Goal: Use online tool/utility: Use online tool/utility

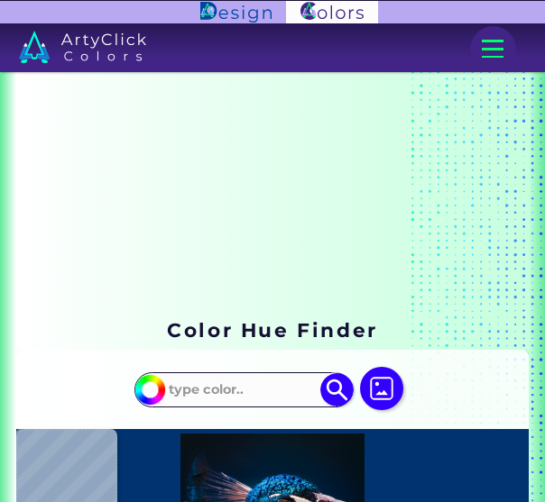
scroll to position [104, 0]
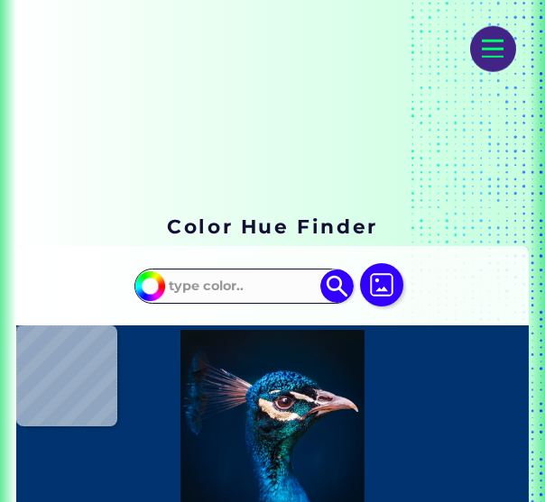
type input "#000000"
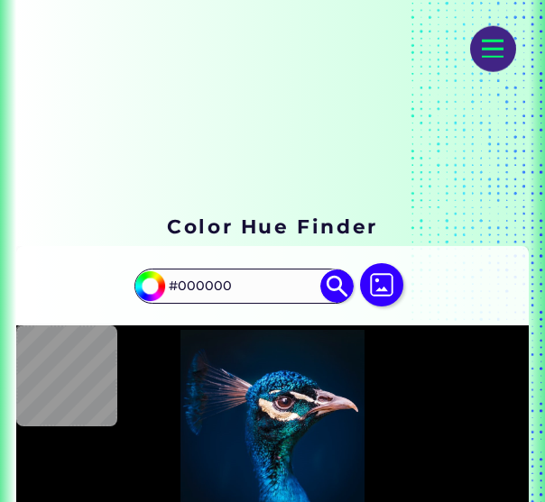
click at [384, 282] on img at bounding box center [381, 284] width 43 height 43
click at [0, 0] on input "file" at bounding box center [0, 0] width 0 height 0
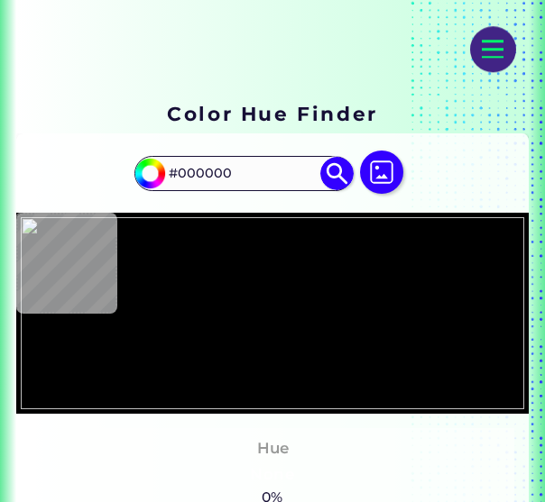
scroll to position [219, 0]
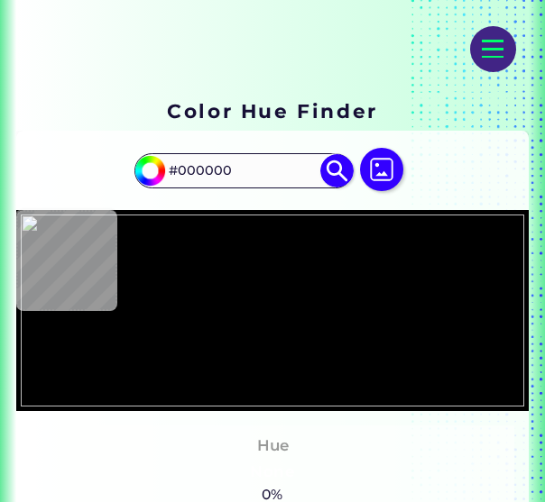
type input "#2c3e3b"
type input "#2C3E3B"
type input "#2b322d"
type input "#2B322D"
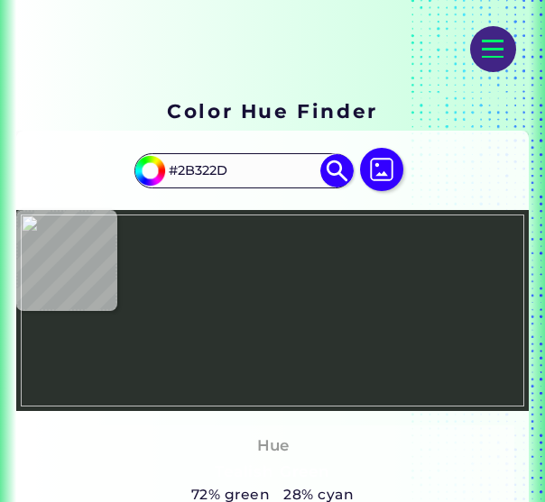
type input "#000000"
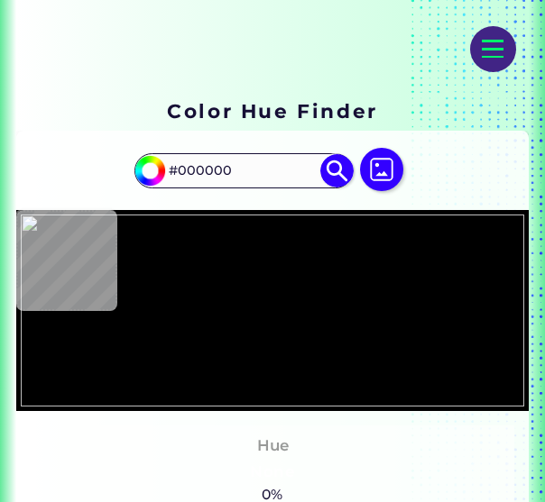
type input "#2b322d"
type input "#2B322D"
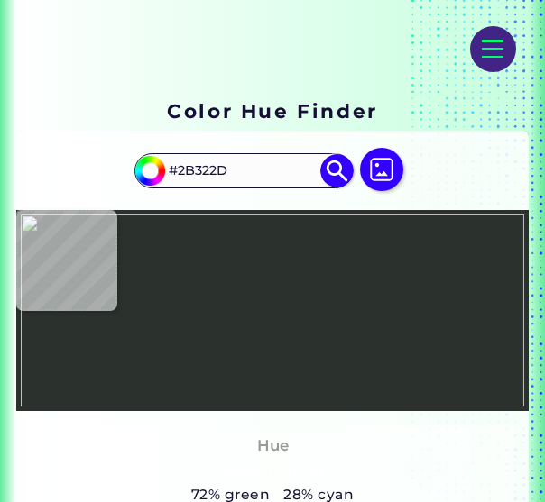
click at [202, 323] on img at bounding box center [272, 311] width 503 height 192
type input "#000000"
type input "#2b322d"
type input "#2B322D"
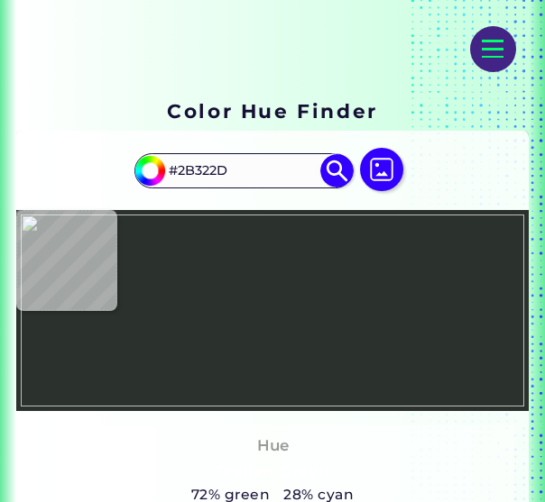
type input "#000000"
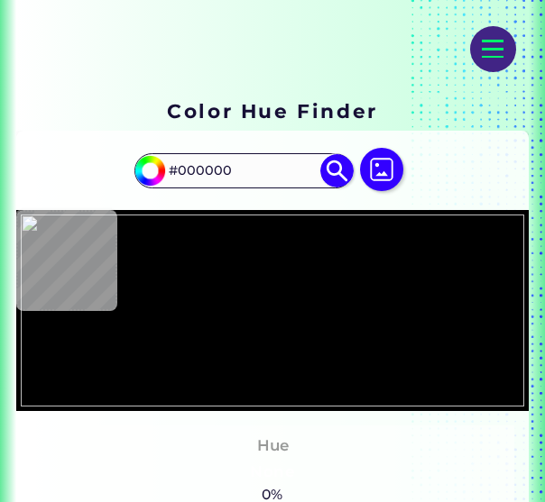
type input "#2b322d"
type input "#2B322D"
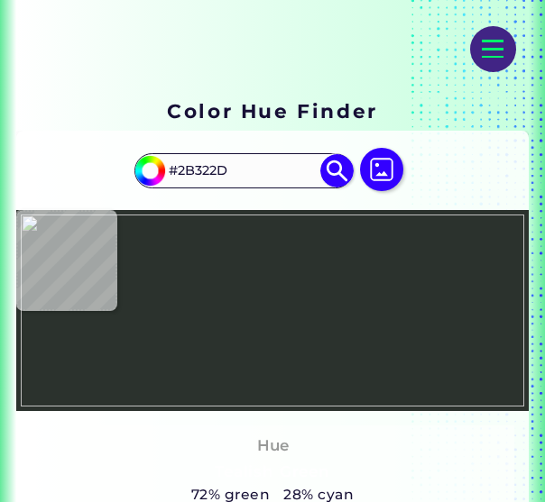
click at [187, 293] on div at bounding box center [272, 310] width 512 height 201
click at [187, 294] on img at bounding box center [272, 311] width 503 height 192
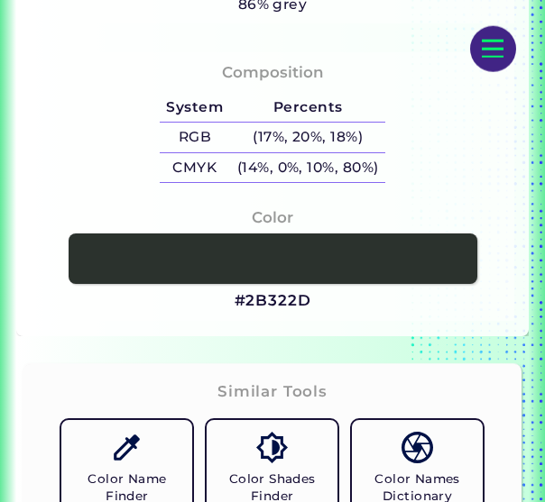
scroll to position [840, 0]
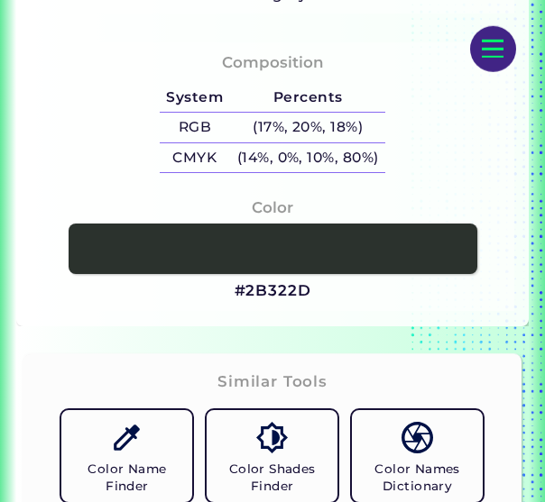
click at [277, 256] on link at bounding box center [273, 249] width 409 height 51
